Goal: Find specific page/section: Find specific page/section

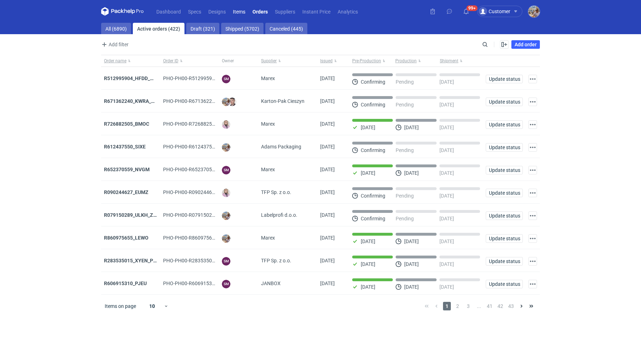
click at [236, 10] on link "Items" at bounding box center [239, 11] width 20 height 9
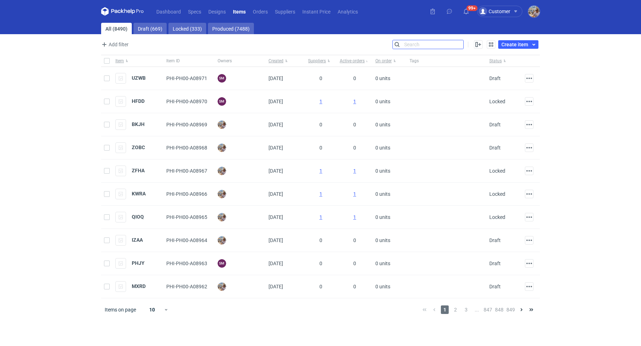
click at [458, 45] on input "Search" at bounding box center [428, 44] width 71 height 9
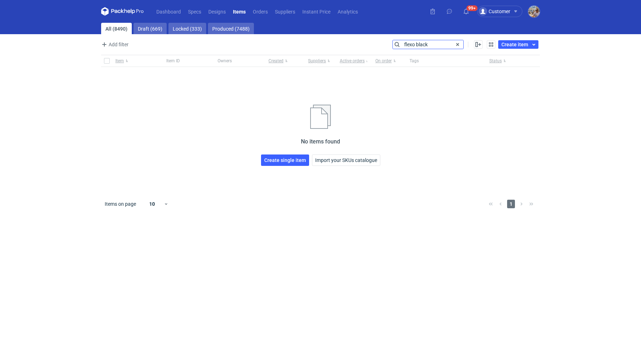
type input "flexo black"
